Goal: Information Seeking & Learning: Learn about a topic

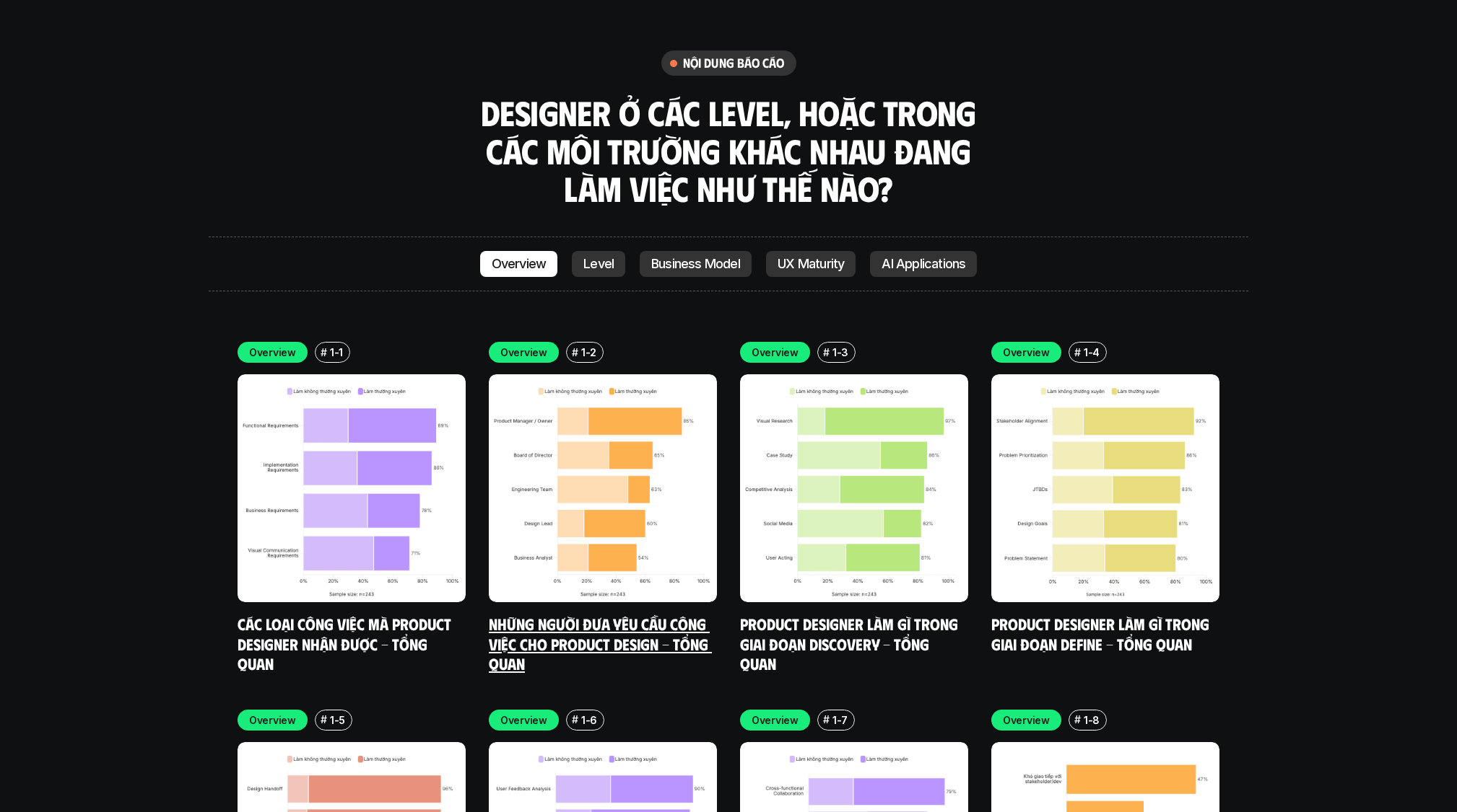
scroll to position [4186, 0]
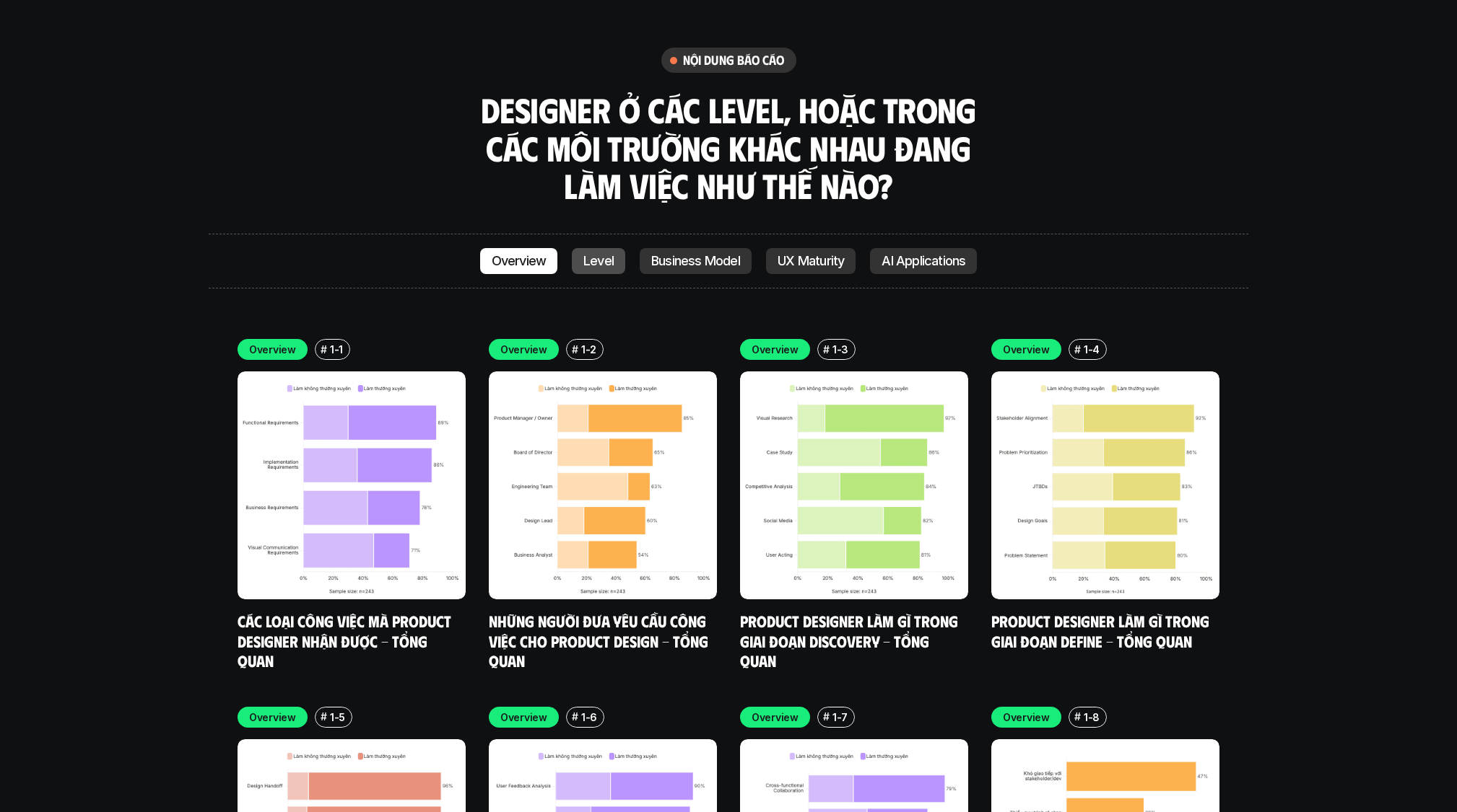
click at [500, 254] on p "Level" at bounding box center [598, 260] width 30 height 14
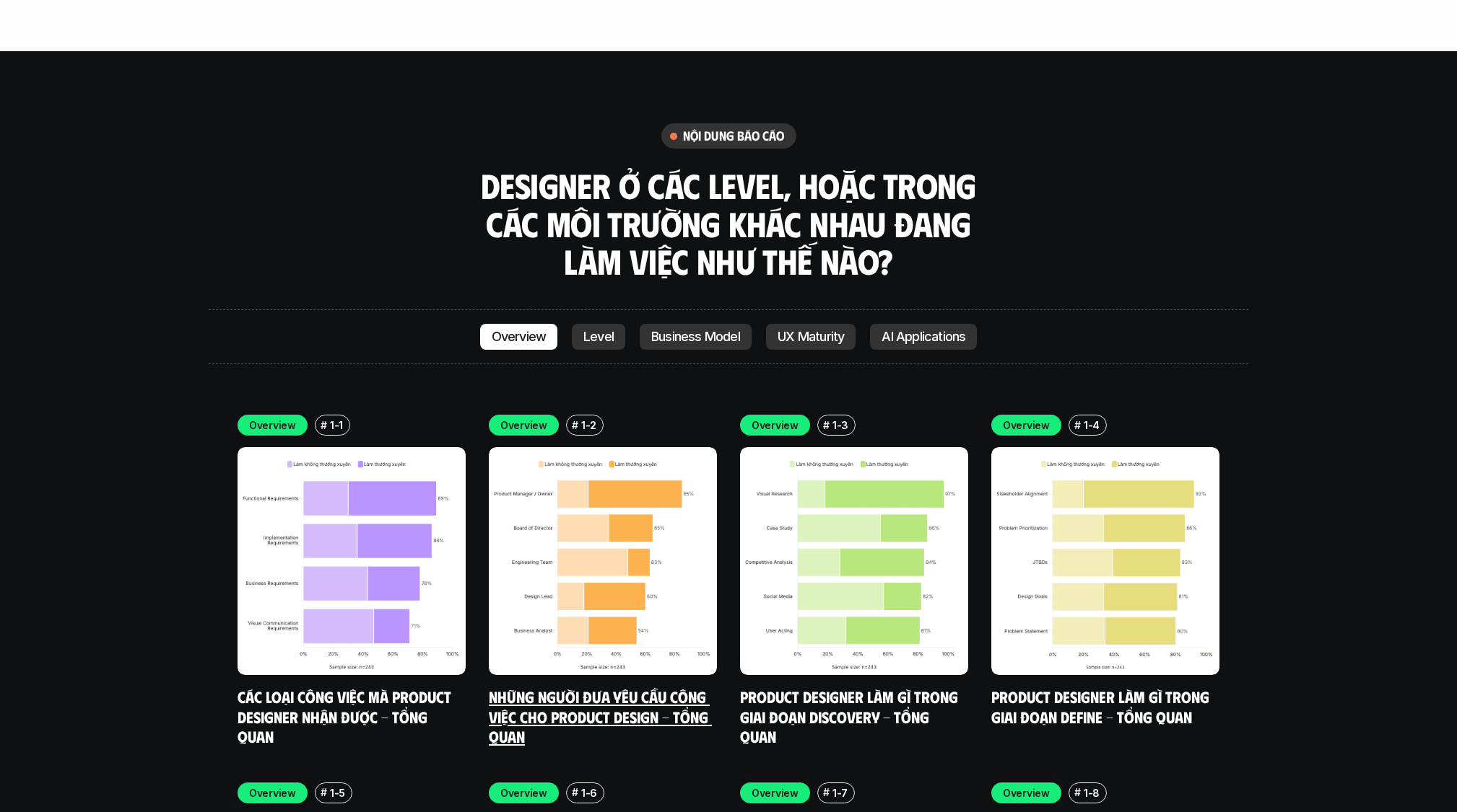
scroll to position [4118, 0]
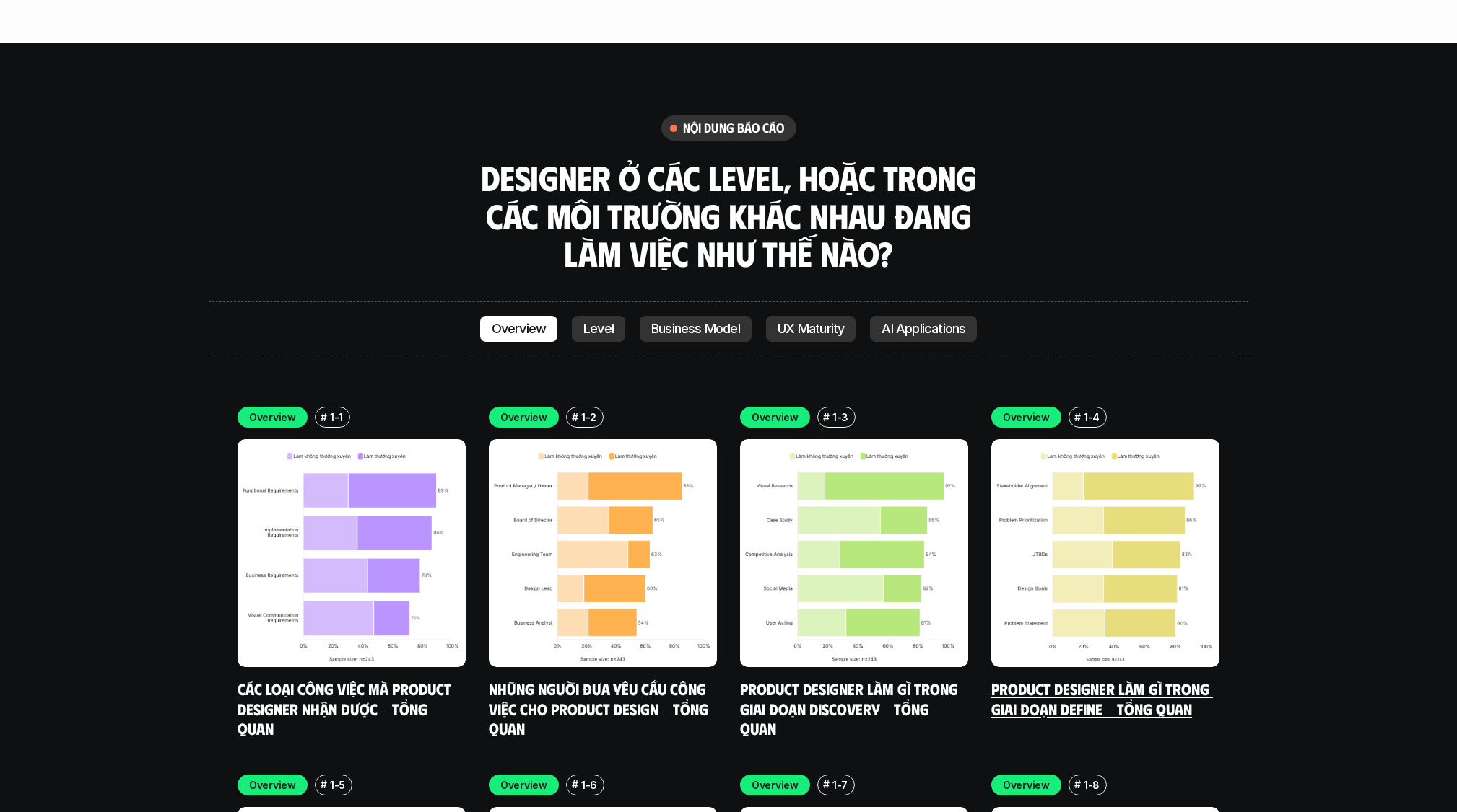
click at [500, 511] on img at bounding box center [1105, 553] width 228 height 228
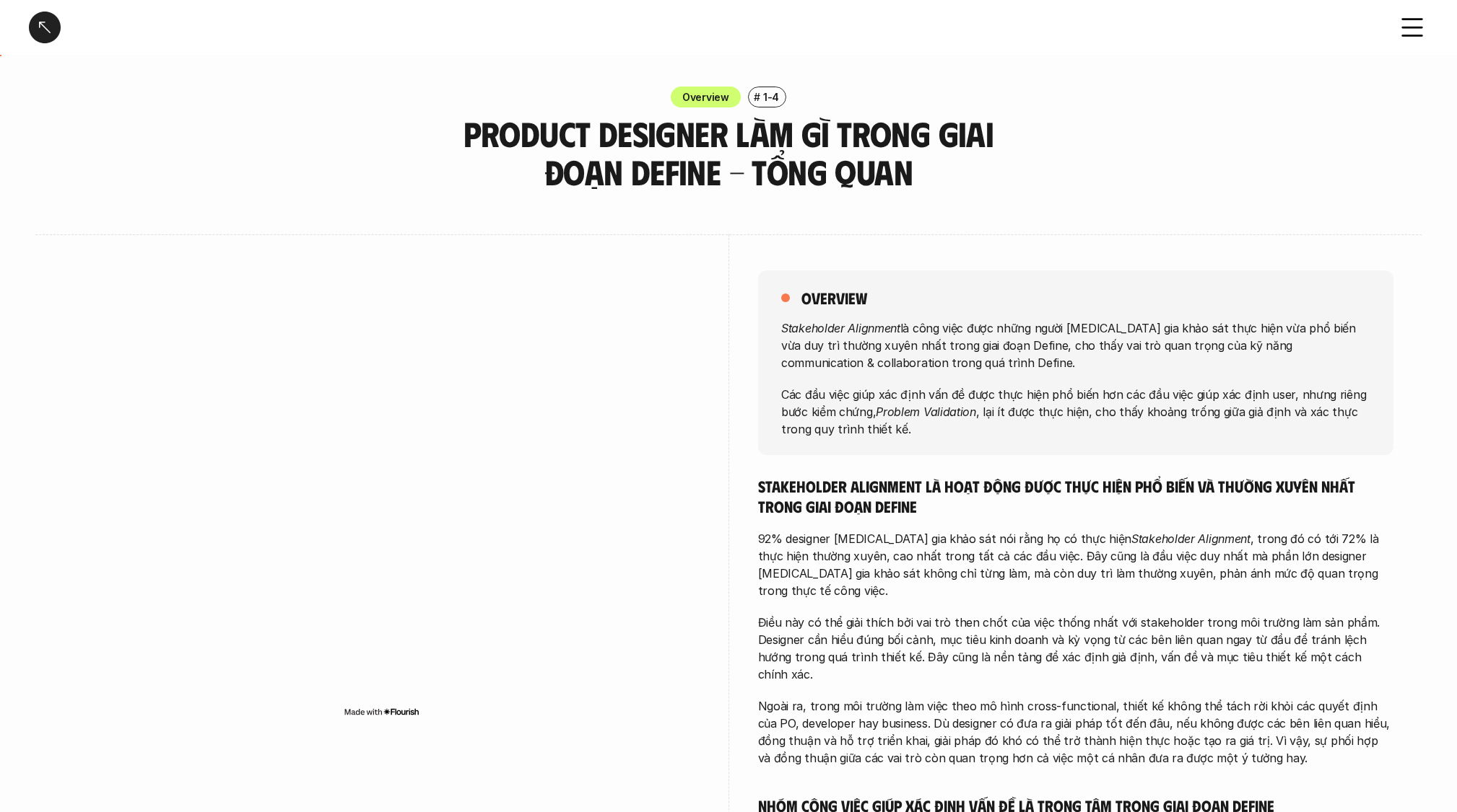
click at [47, 35] on div at bounding box center [44, 27] width 32 height 32
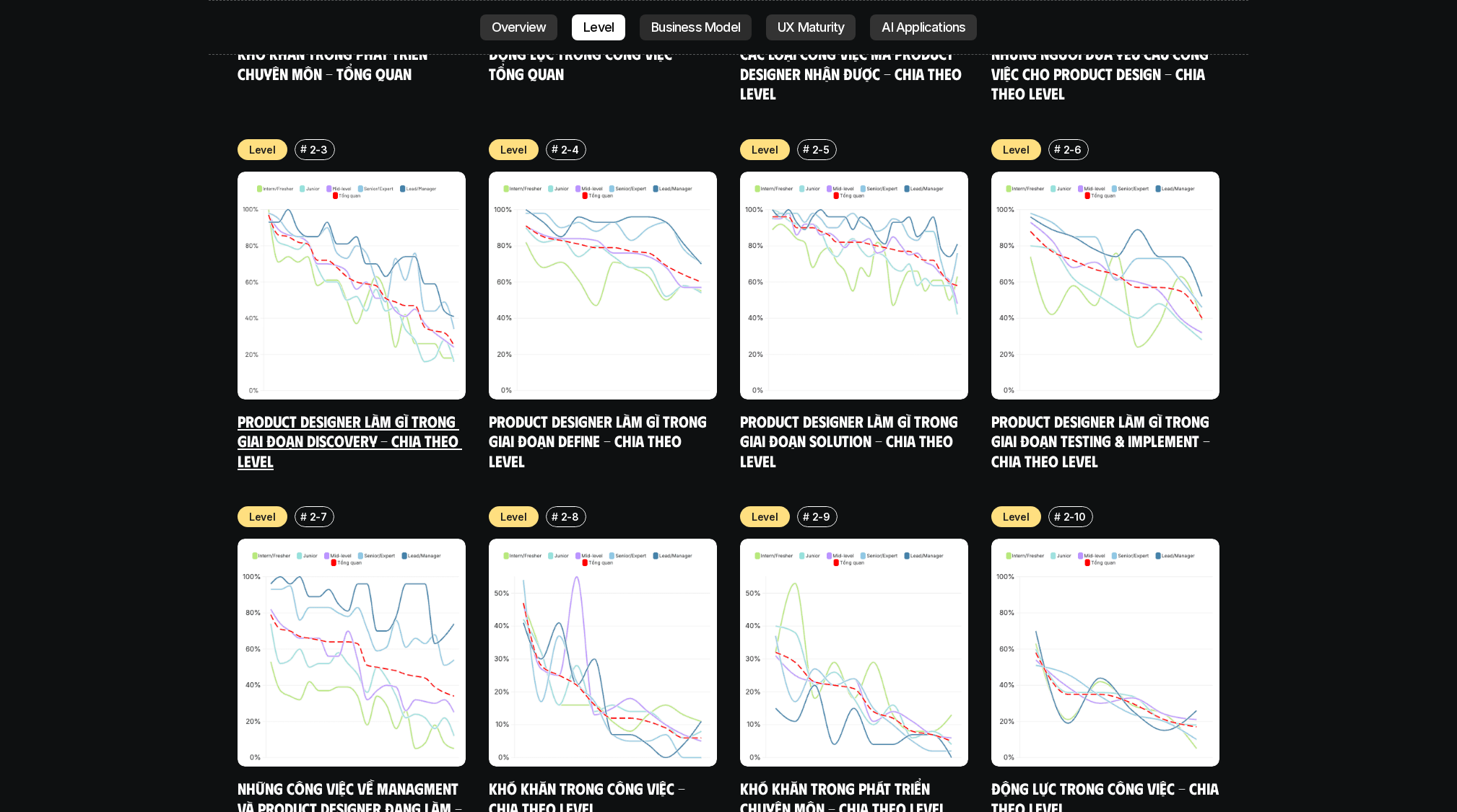
scroll to position [5474, 0]
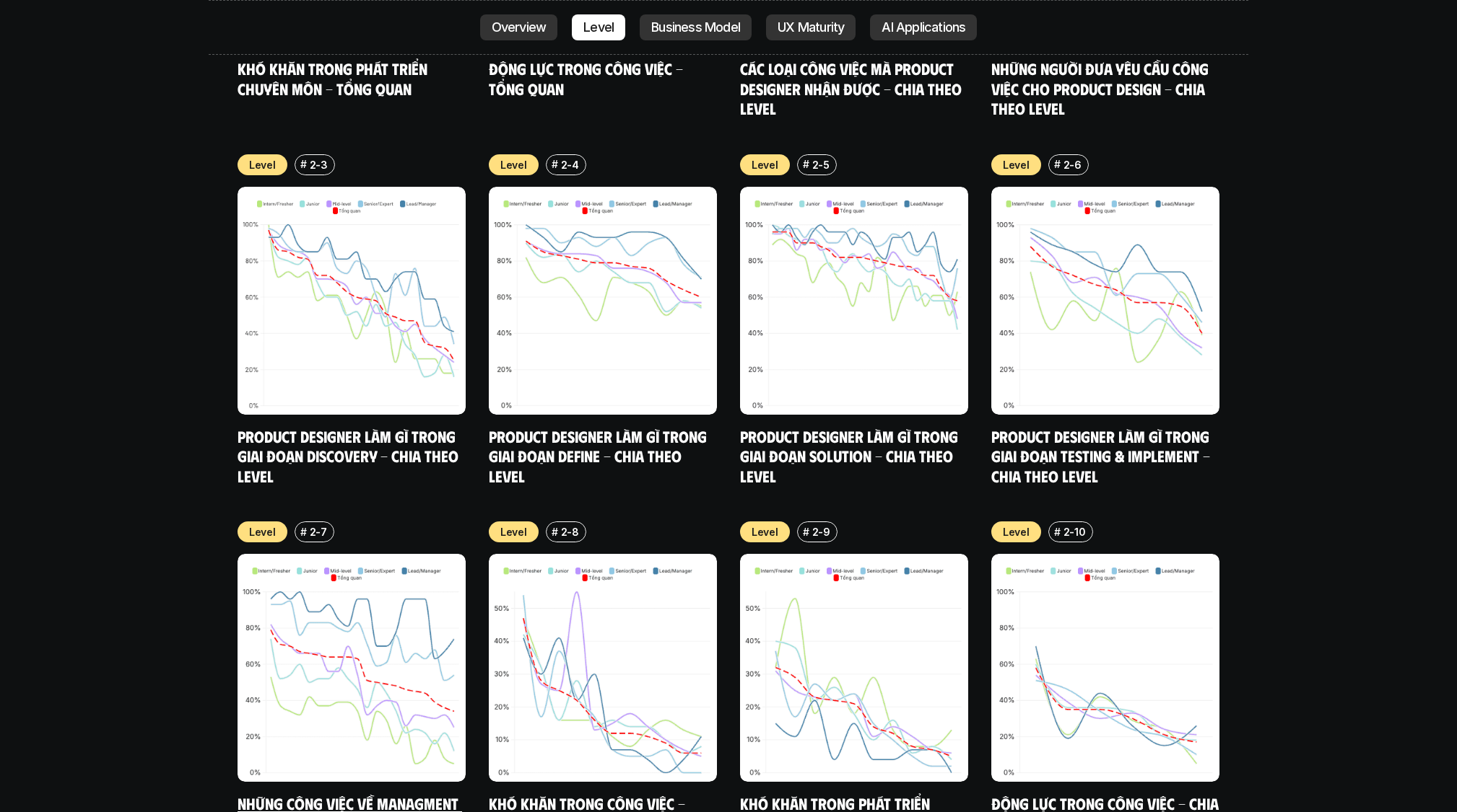
click at [343, 559] on img at bounding box center [351, 668] width 228 height 228
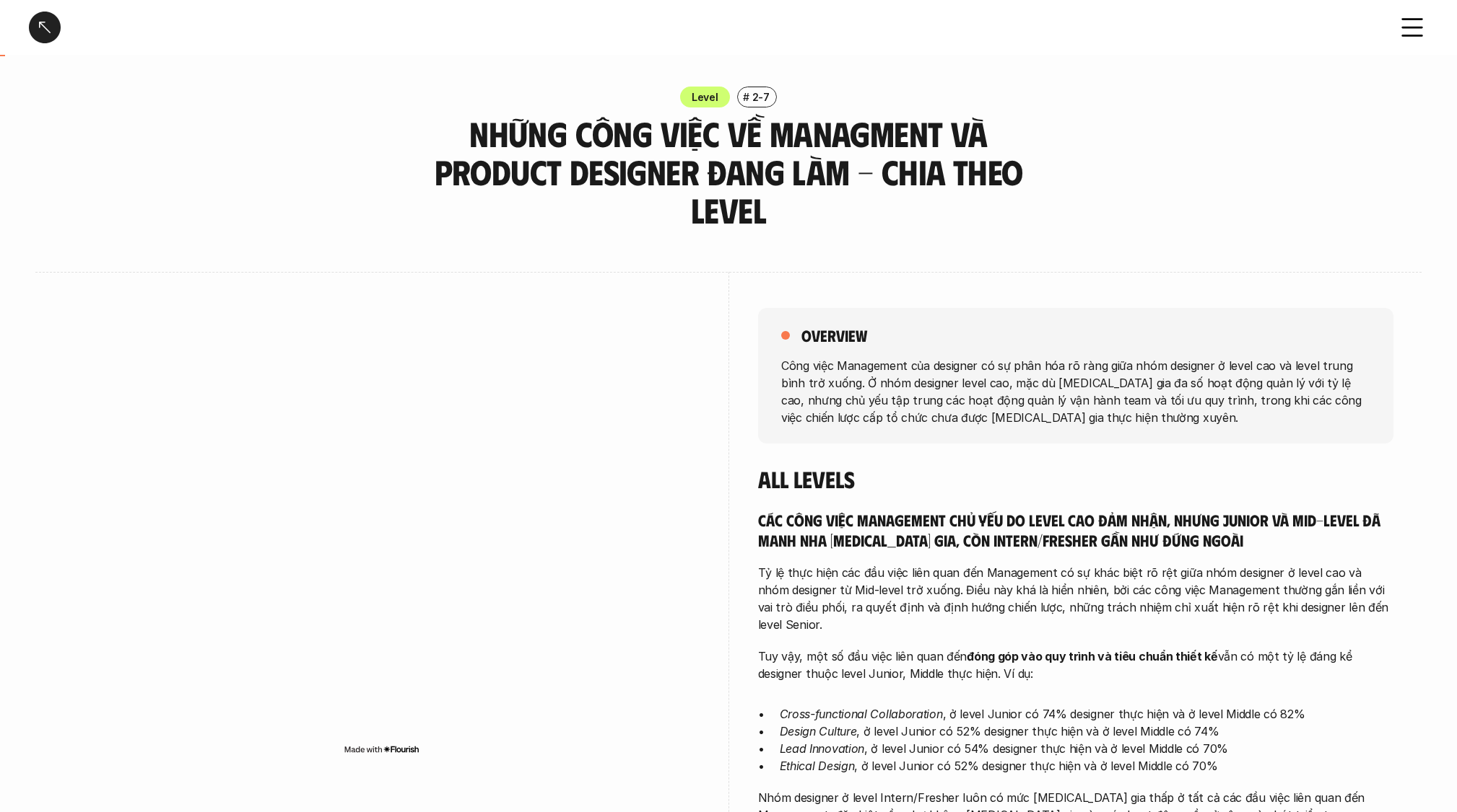
click at [47, 25] on div at bounding box center [44, 27] width 32 height 32
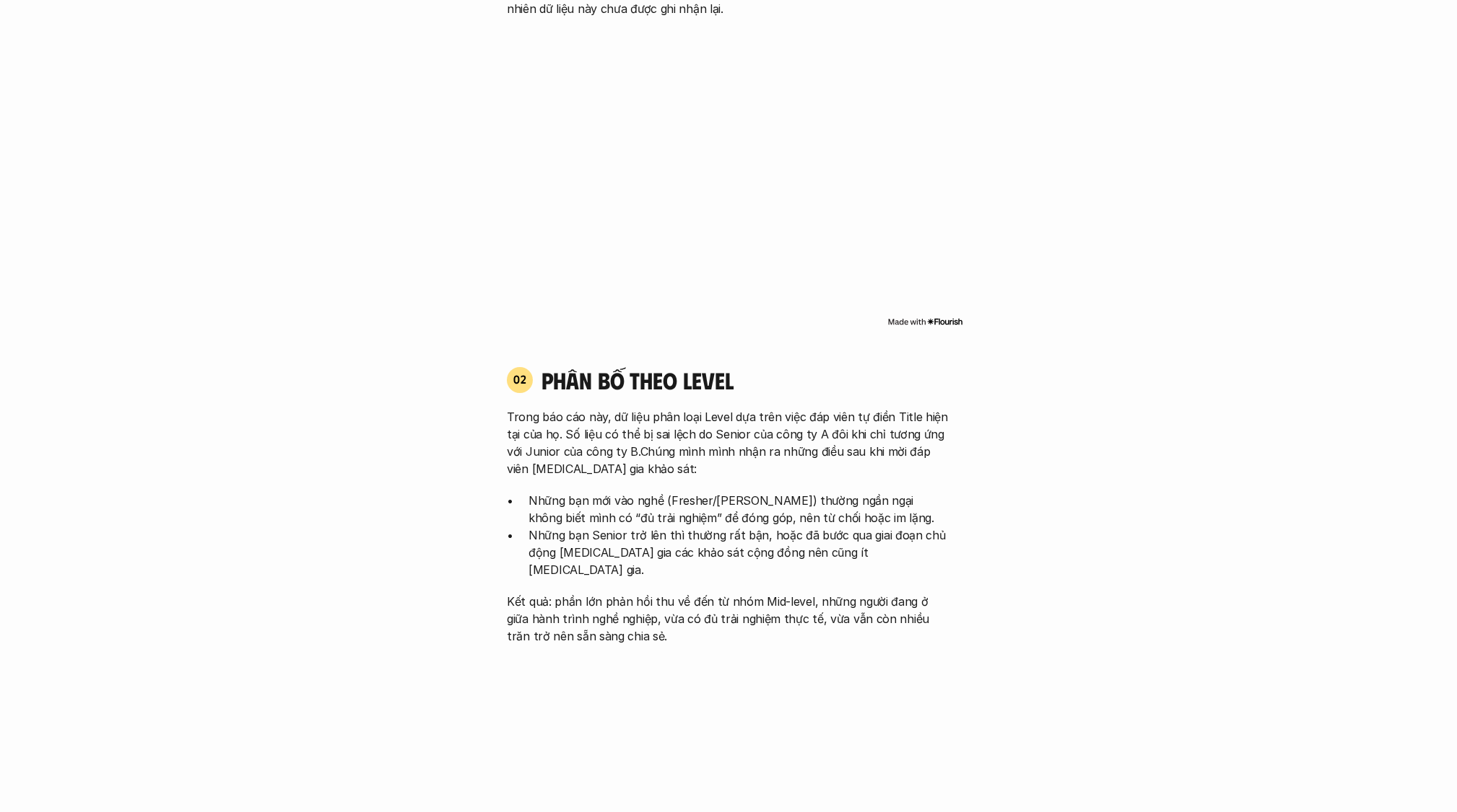
scroll to position [1388, 0]
